Goal: Transaction & Acquisition: Purchase product/service

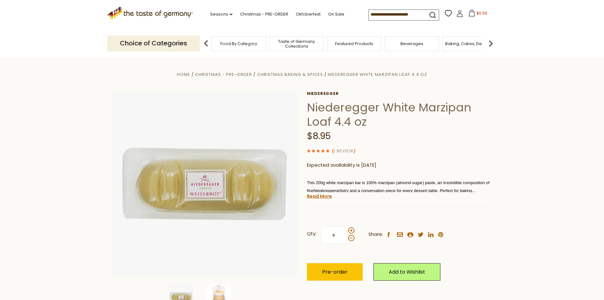
click at [352, 152] on link "1 Review" at bounding box center [344, 151] width 20 height 7
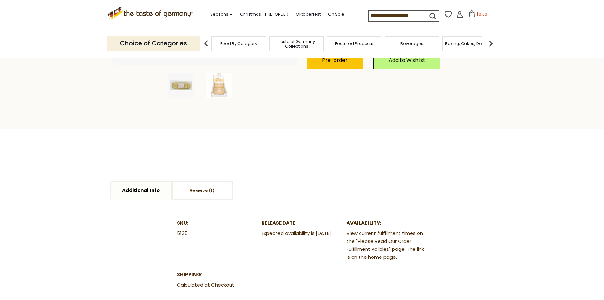
scroll to position [296, 0]
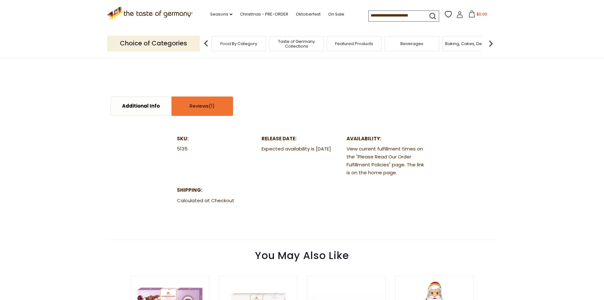
click at [188, 108] on link "Reviews" at bounding box center [202, 106] width 60 height 18
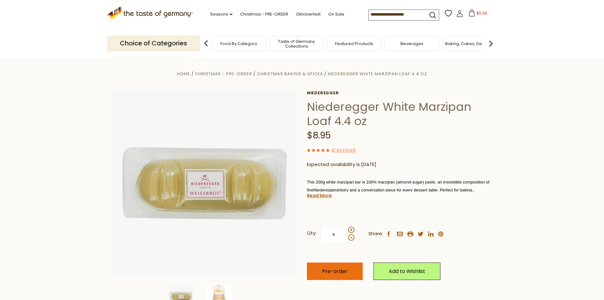
scroll to position [0, 0]
click at [340, 271] on span "Pre-order" at bounding box center [334, 271] width 25 height 7
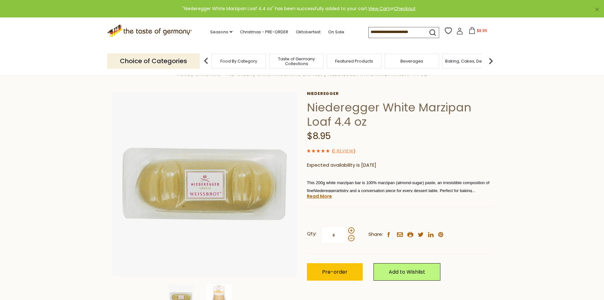
click at [394, 32] on input at bounding box center [396, 31] width 54 height 9
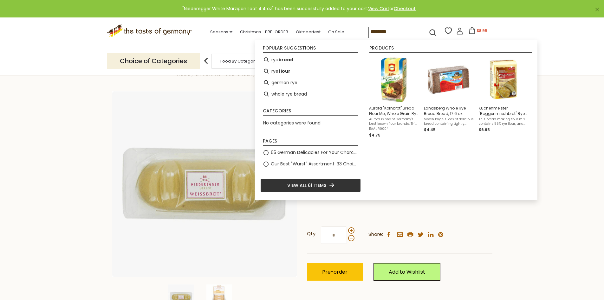
type input "*********"
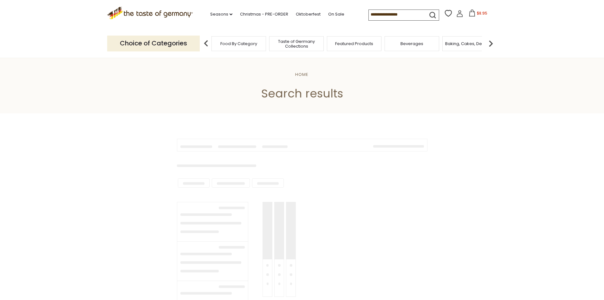
type input "*********"
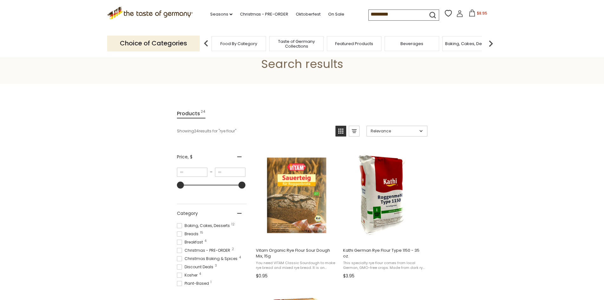
scroll to position [42, 0]
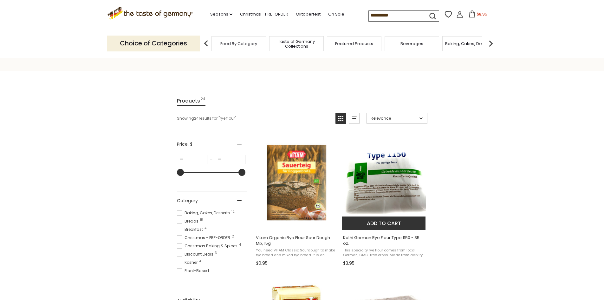
click at [387, 198] on img "Kathi German Rye Flour Type 1150 - 35 oz." at bounding box center [384, 182] width 84 height 84
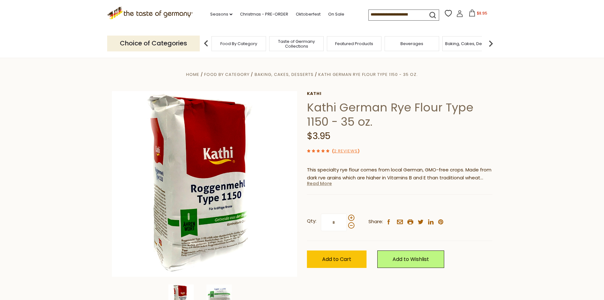
click at [326, 185] on link "Read More" at bounding box center [319, 183] width 25 height 6
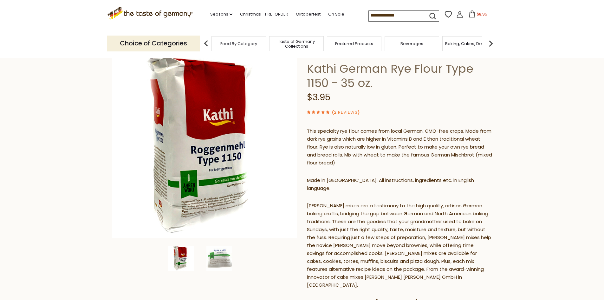
scroll to position [39, 0]
click at [222, 264] on img at bounding box center [218, 257] width 25 height 25
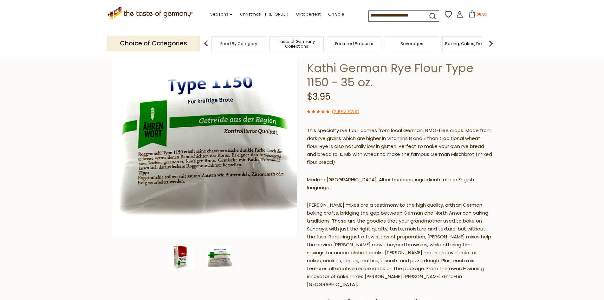
click at [183, 257] on img at bounding box center [180, 257] width 25 height 25
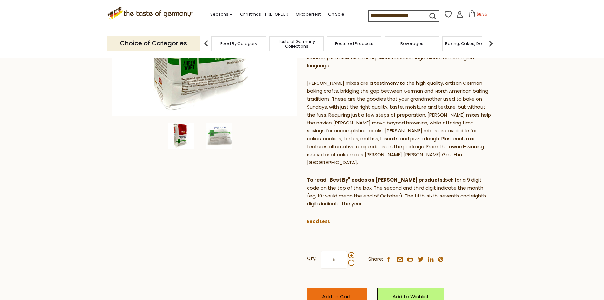
scroll to position [208, 0]
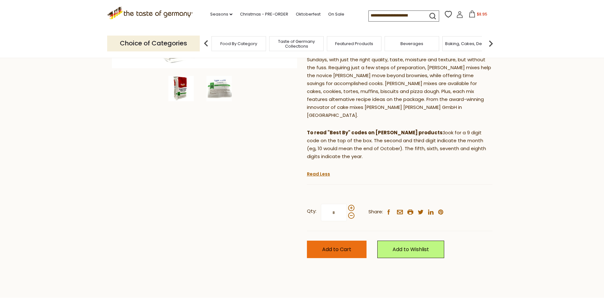
click at [361, 240] on button "Add to Cart" at bounding box center [337, 248] width 60 height 17
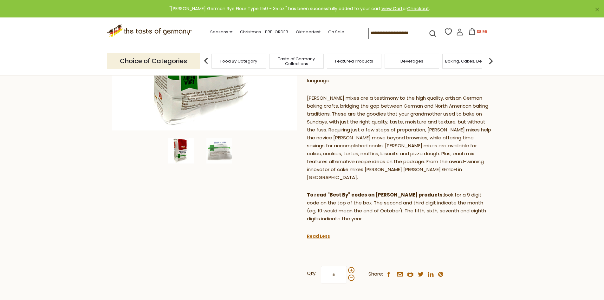
scroll to position [0, 0]
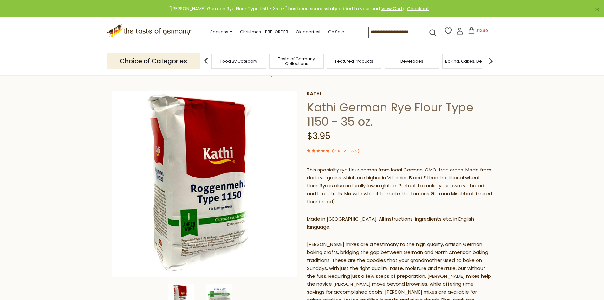
click at [405, 33] on input at bounding box center [396, 31] width 54 height 9
type input "*****"
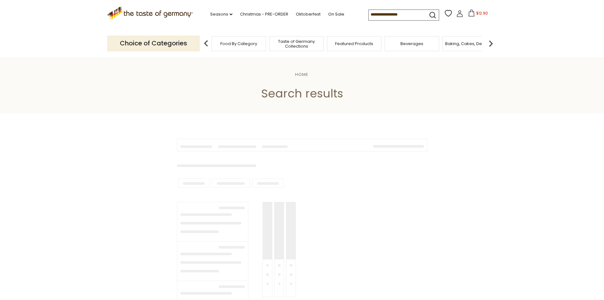
type input "*****"
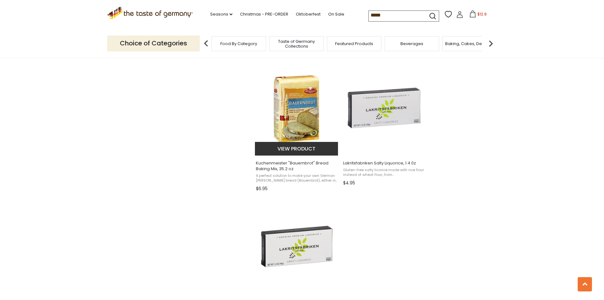
scroll to position [928, 0]
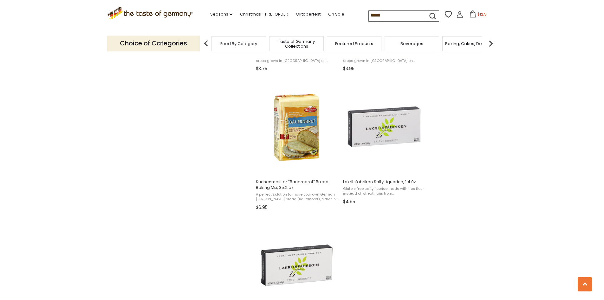
click at [477, 13] on span "$12.9" at bounding box center [481, 13] width 9 height 5
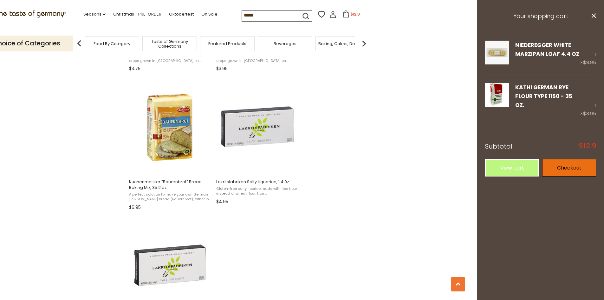
click at [564, 159] on link "Checkout" at bounding box center [569, 167] width 54 height 17
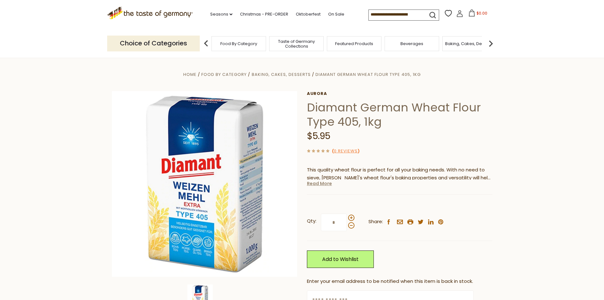
click at [316, 182] on link "Read More" at bounding box center [319, 183] width 25 height 6
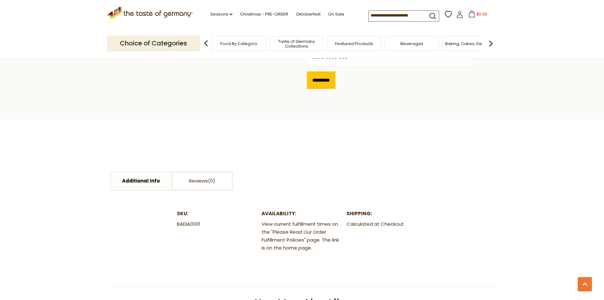
scroll to position [296, 0]
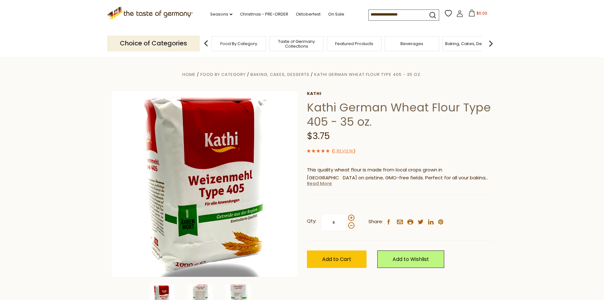
click at [326, 183] on link "Read More" at bounding box center [319, 183] width 25 height 6
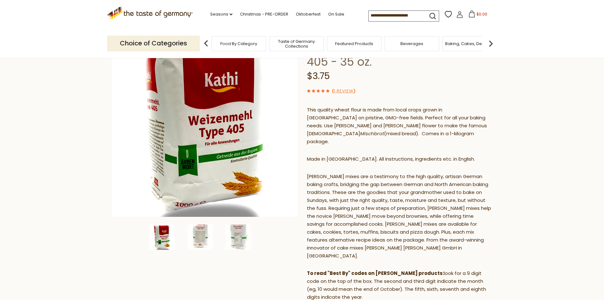
scroll to position [61, 0]
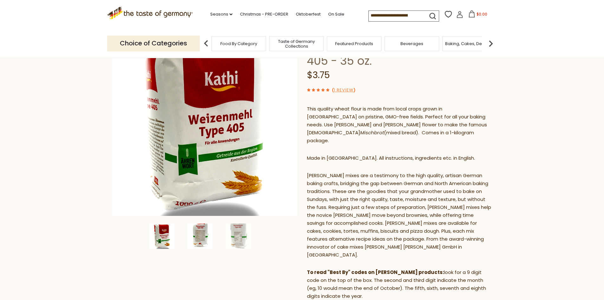
click at [203, 236] on img at bounding box center [199, 235] width 25 height 25
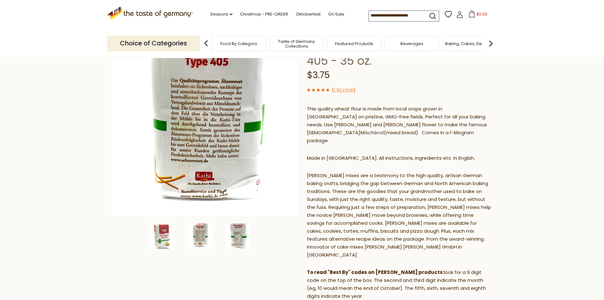
click at [249, 241] on img at bounding box center [237, 235] width 25 height 25
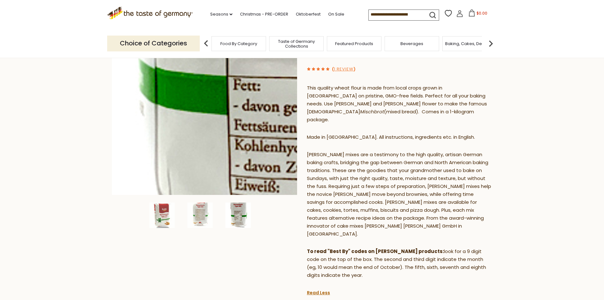
scroll to position [0, 0]
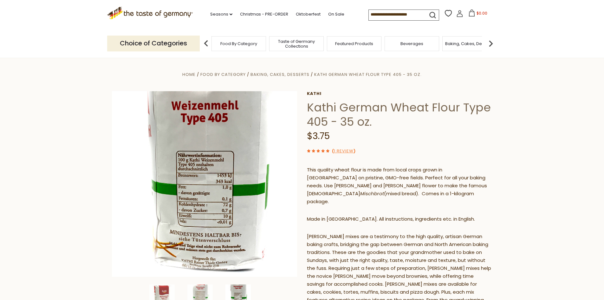
click at [474, 13] on button "$0.00" at bounding box center [477, 15] width 27 height 10
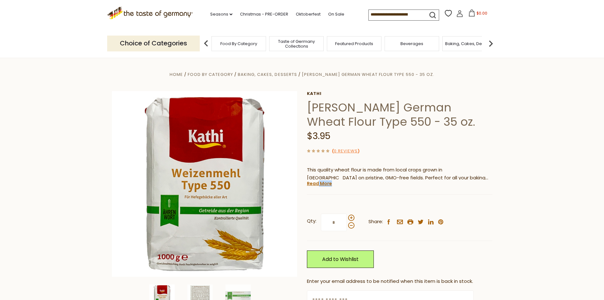
click at [318, 187] on div "Kathi Kathi German Wheat Flour Type 550 - 35 oz. $3.95 ( 0 Reviews ) This quali…" at bounding box center [399, 213] width 185 height 244
click at [319, 184] on link "Read More" at bounding box center [319, 183] width 25 height 6
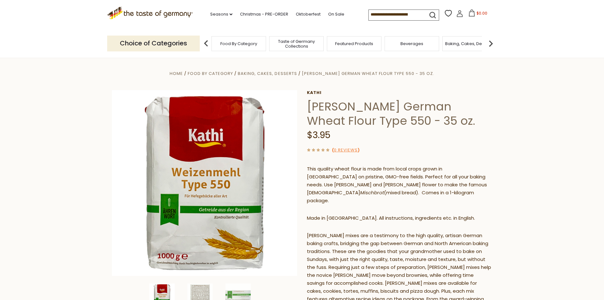
scroll to position [2, 0]
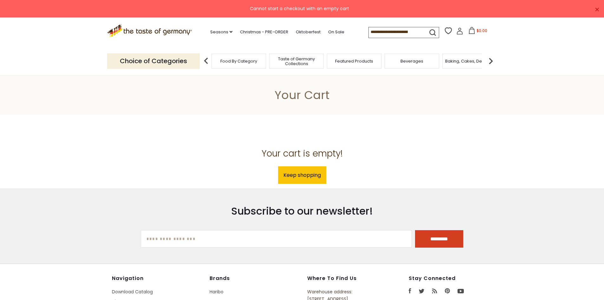
click at [400, 32] on input at bounding box center [396, 31] width 54 height 9
type input "********"
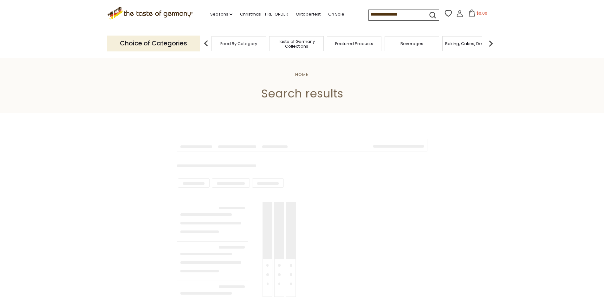
type input "********"
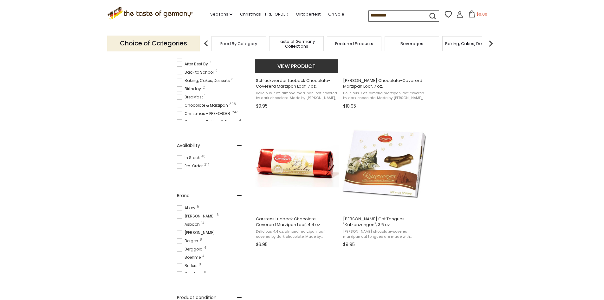
scroll to position [211, 0]
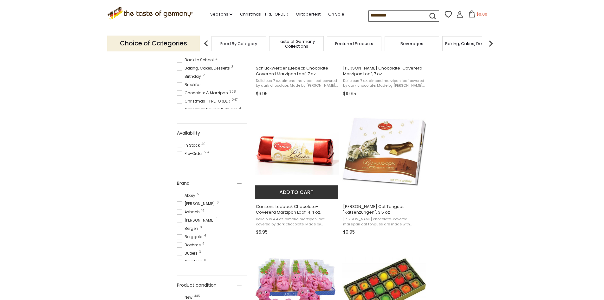
drag, startPoint x: 279, startPoint y: 184, endPoint x: 283, endPoint y: 175, distance: 10.5
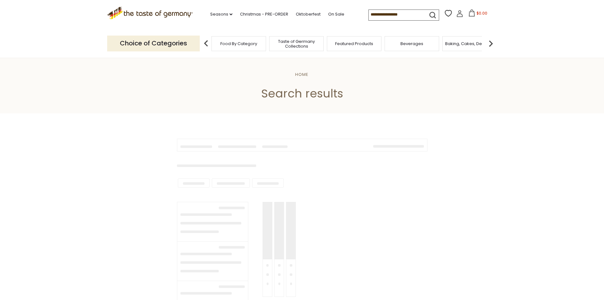
type input "*****"
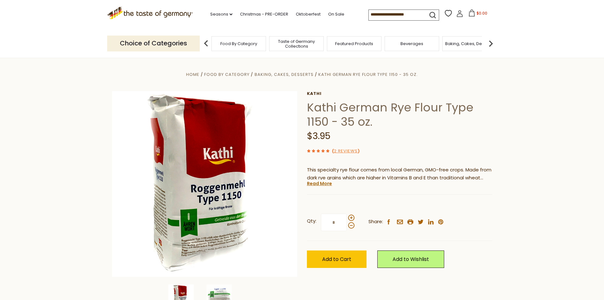
drag, startPoint x: 452, startPoint y: 209, endPoint x: 453, endPoint y: 205, distance: 4.5
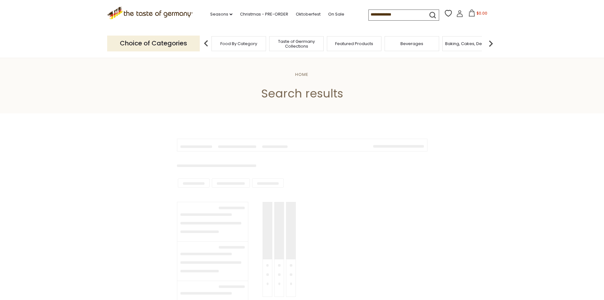
type input "*********"
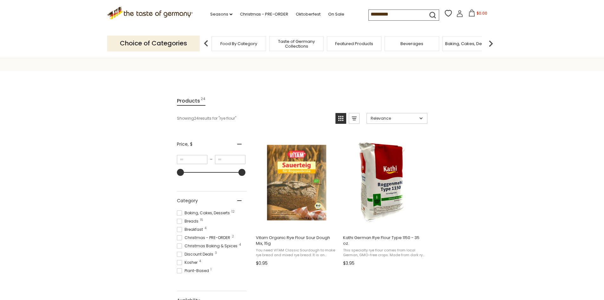
drag, startPoint x: 451, startPoint y: 196, endPoint x: 449, endPoint y: 193, distance: 3.9
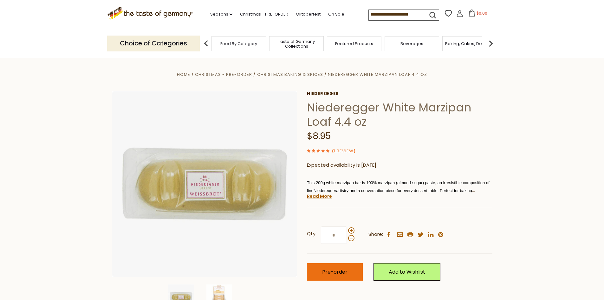
click at [336, 267] on button "Pre-order" at bounding box center [335, 271] width 56 height 17
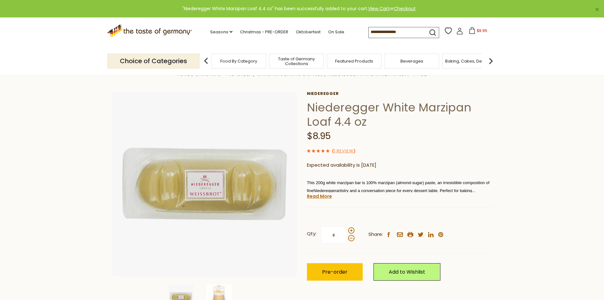
click at [477, 30] on span "$8.95" at bounding box center [482, 30] width 10 height 5
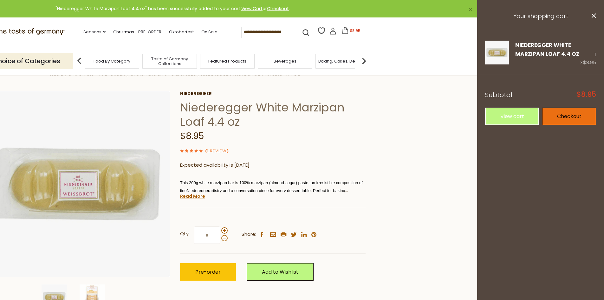
click at [570, 121] on link "Checkout" at bounding box center [569, 115] width 54 height 17
